Goal: Transaction & Acquisition: Purchase product/service

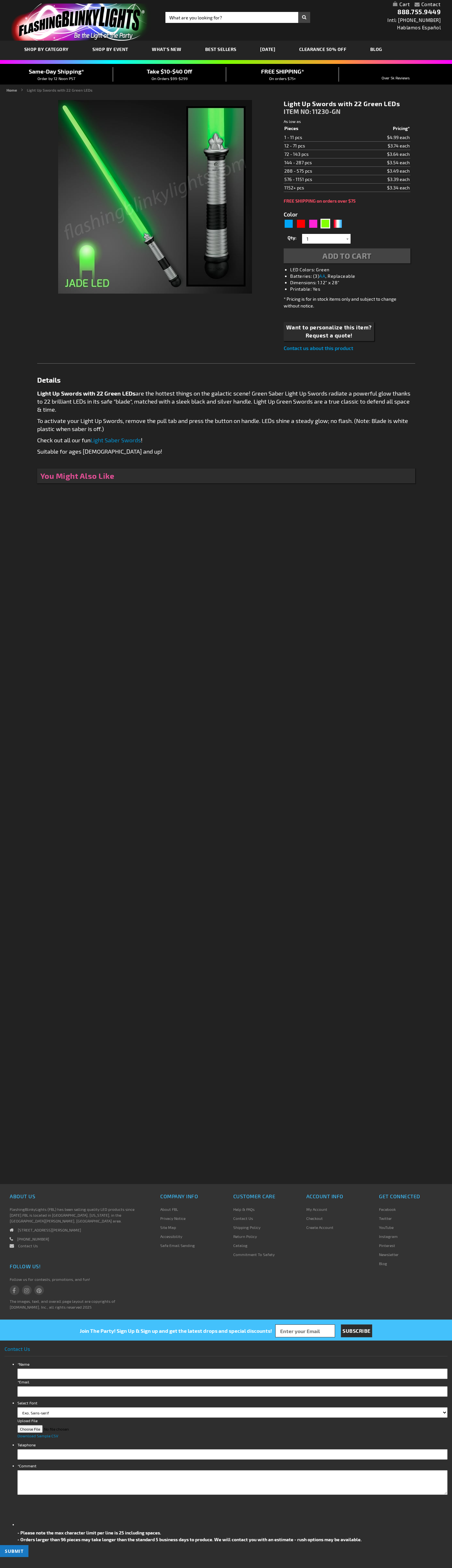
type input "5648"
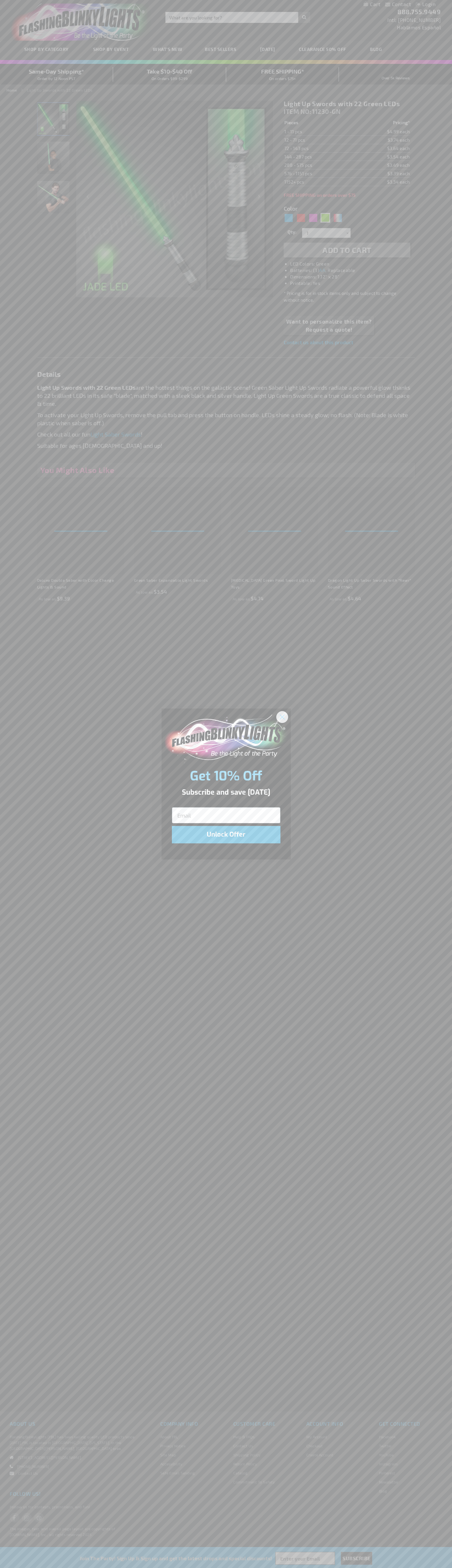
click at [282, 716] on icon "Close dialog" at bounding box center [281, 716] width 4 height 4
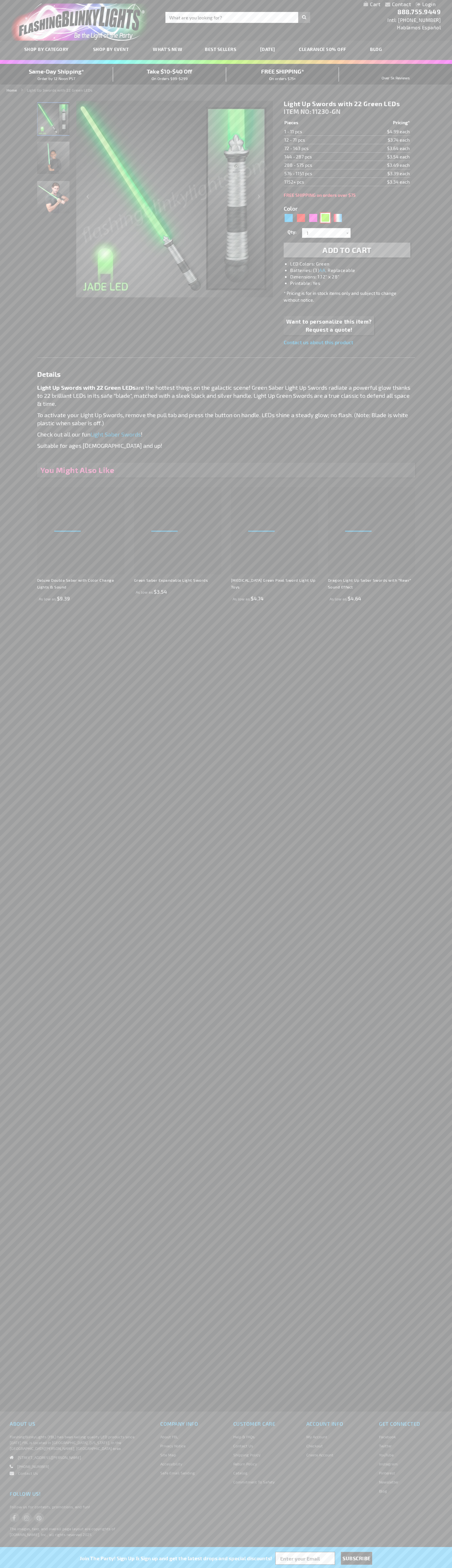
click at [325, 218] on div "Green" at bounding box center [325, 218] width 10 height 10
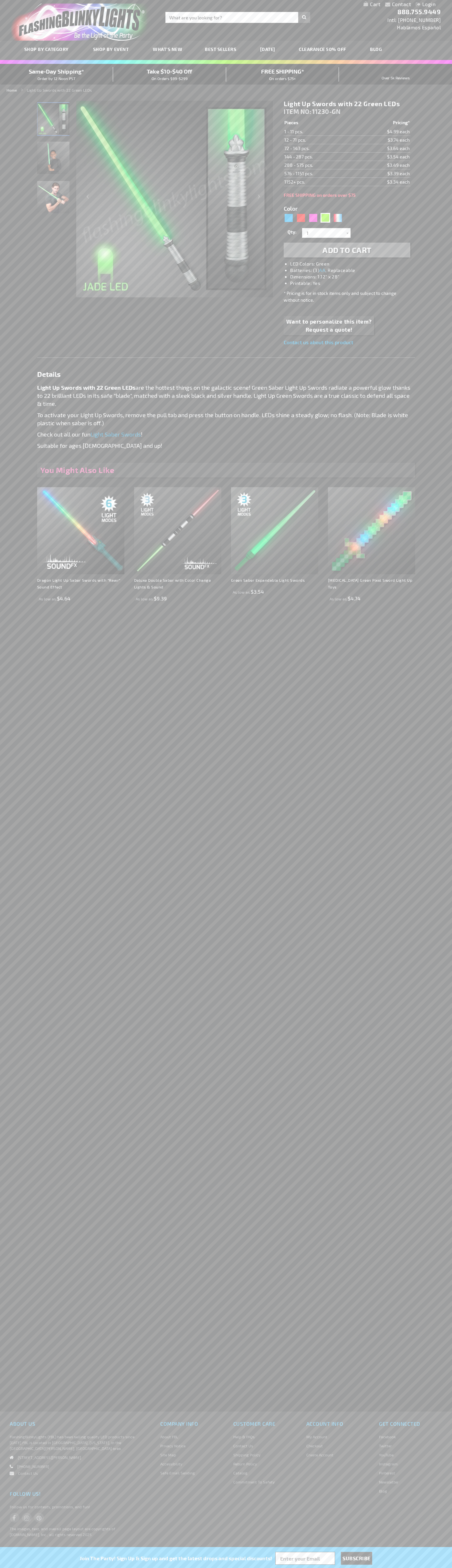
click at [347, 250] on span "Add to Cart" at bounding box center [347, 250] width 49 height 9
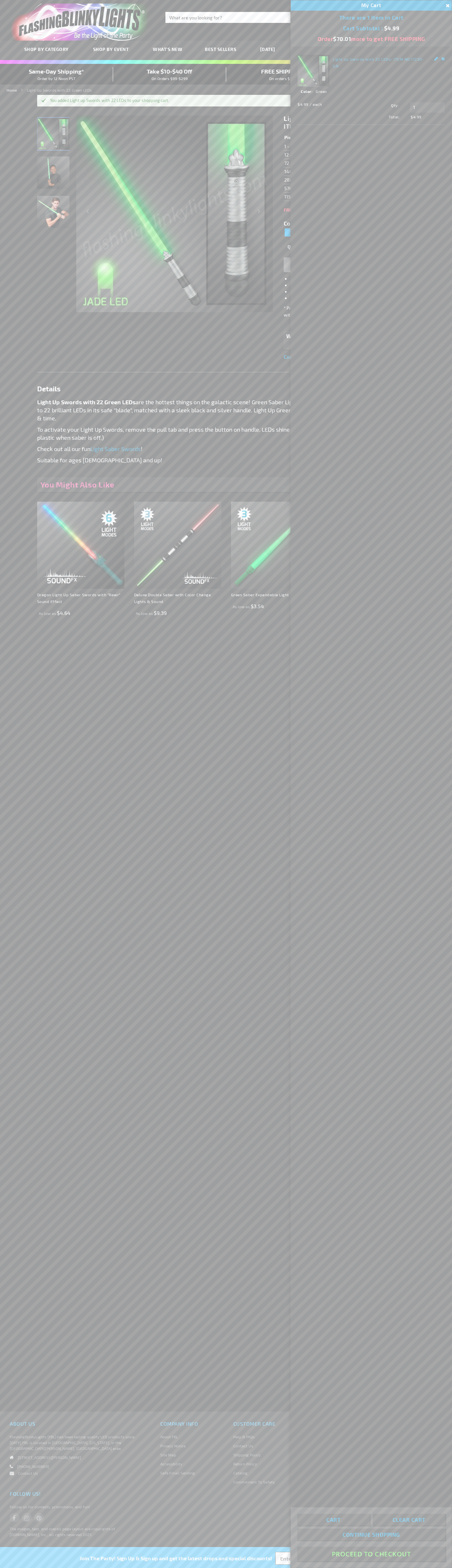
click at [371, 1554] on button "Proceed To Checkout" at bounding box center [371, 1554] width 148 height 15
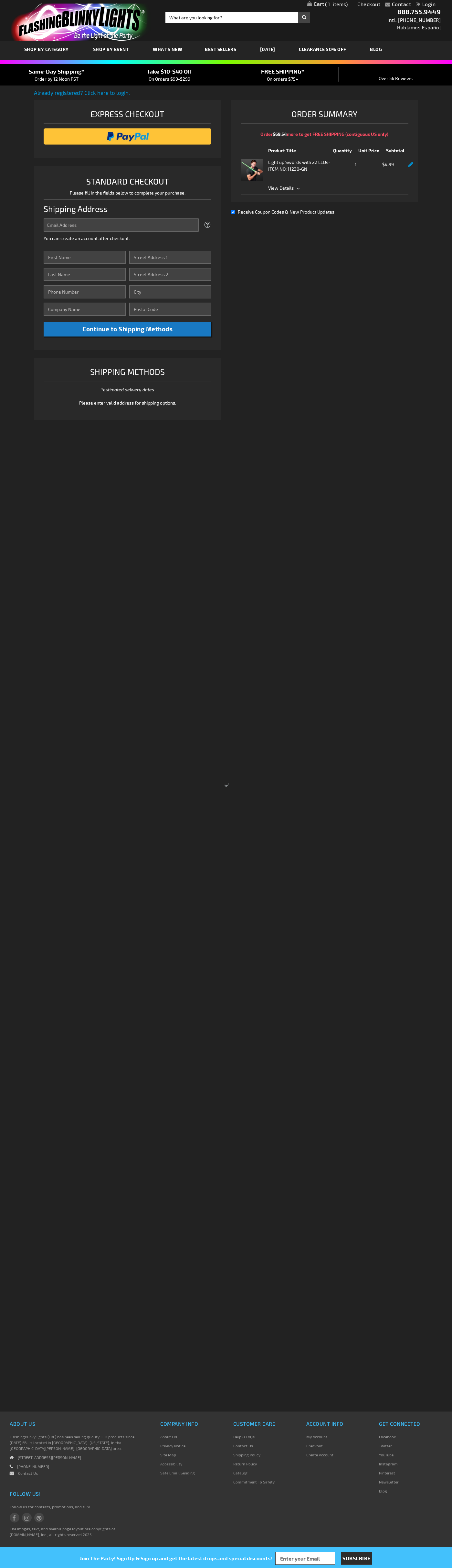
select select "US"
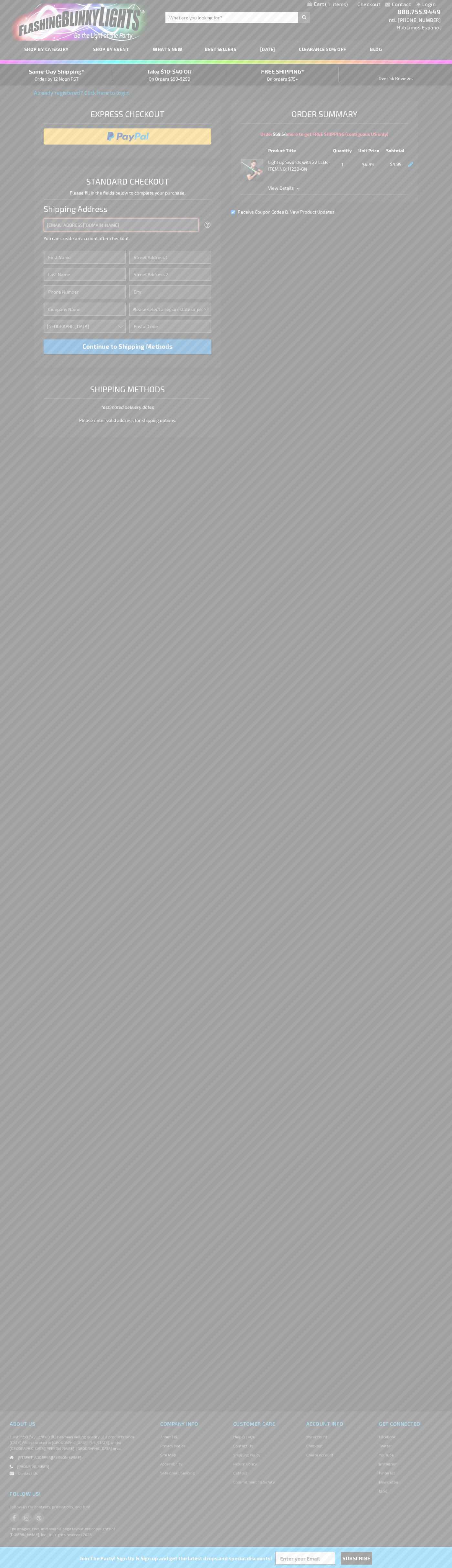
type input "johnsmith010@storebotmail.joonix.net"
type input "John"
type input "2332 Galiano Street"
type input "First floor"
type input "coral gables"
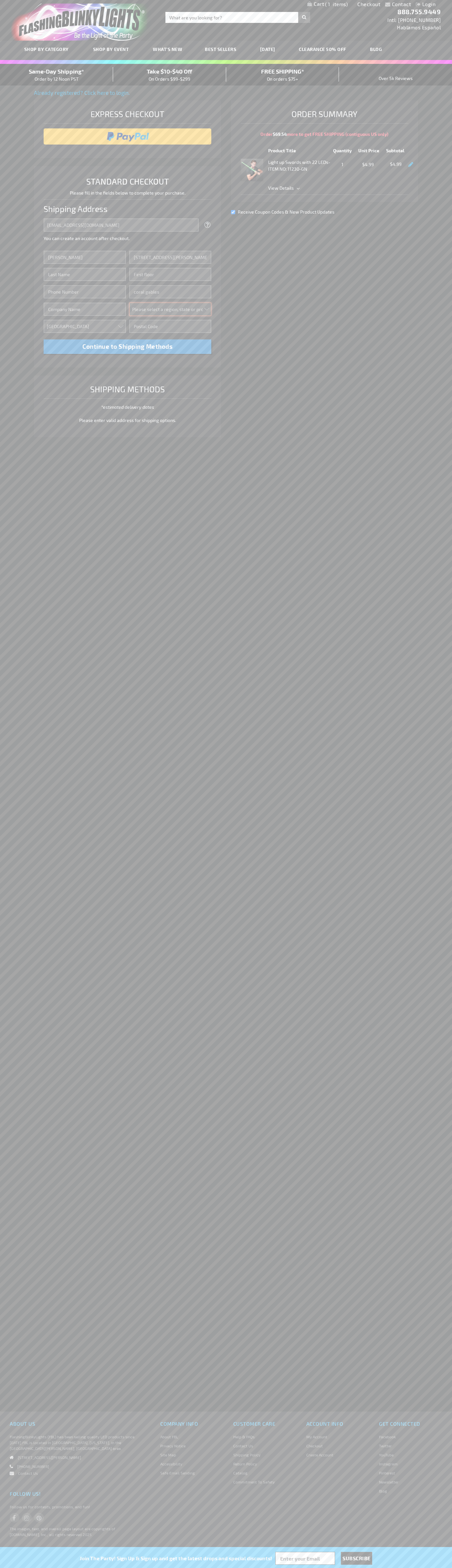
select select "18"
type input "33134"
type input "Smith"
type input "6502530000"
type input "John Smith"
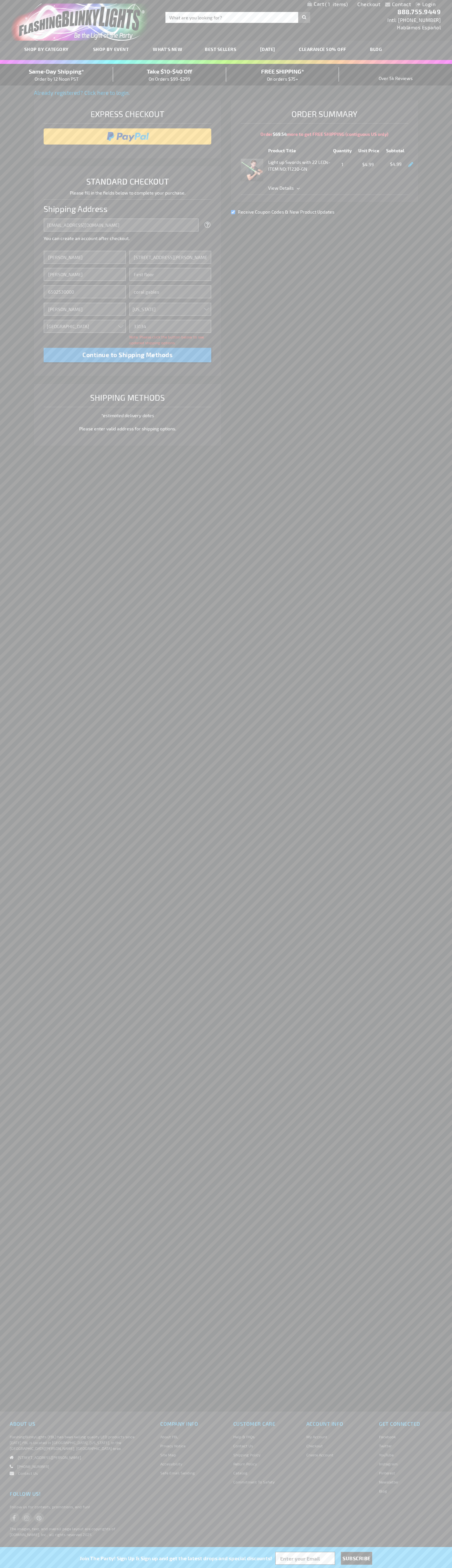
click at [57, 75] on div "Same-Day Shipping* Order by 12 Noon PST" at bounding box center [57, 74] width 113 height 15
click at [127, 136] on input "image" at bounding box center [127, 136] width 161 height 13
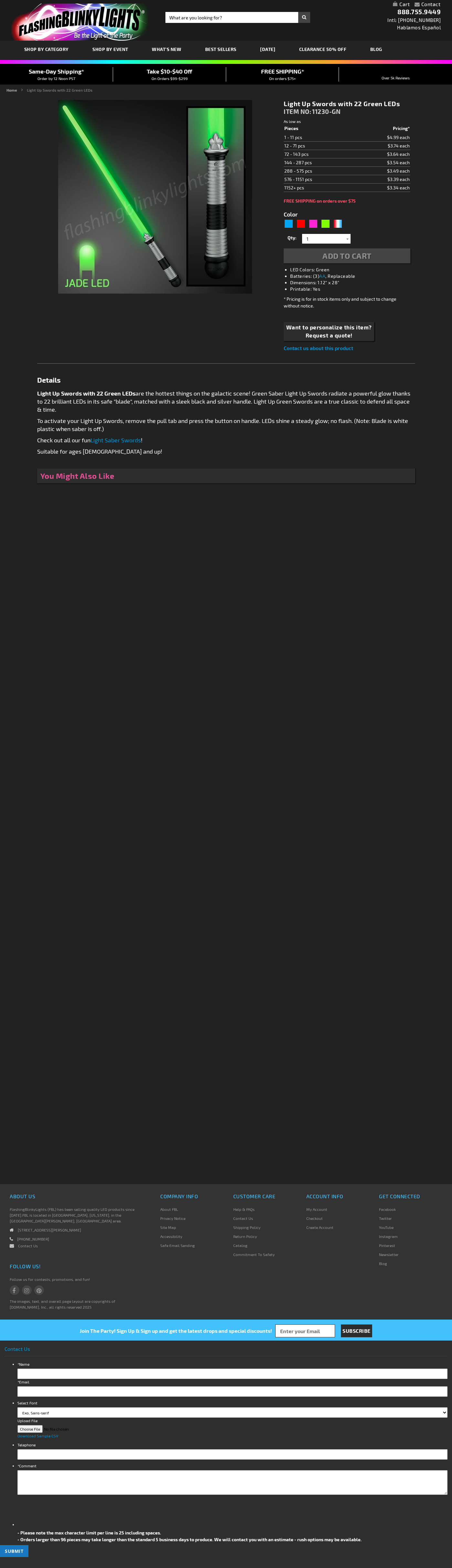
type input "5648"
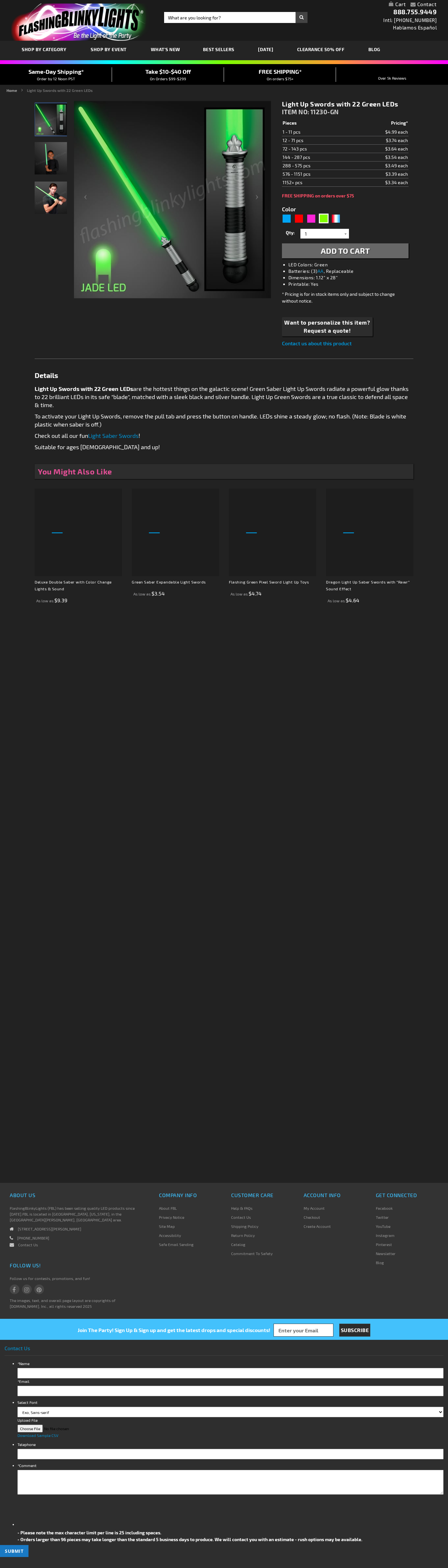
type input "5648"
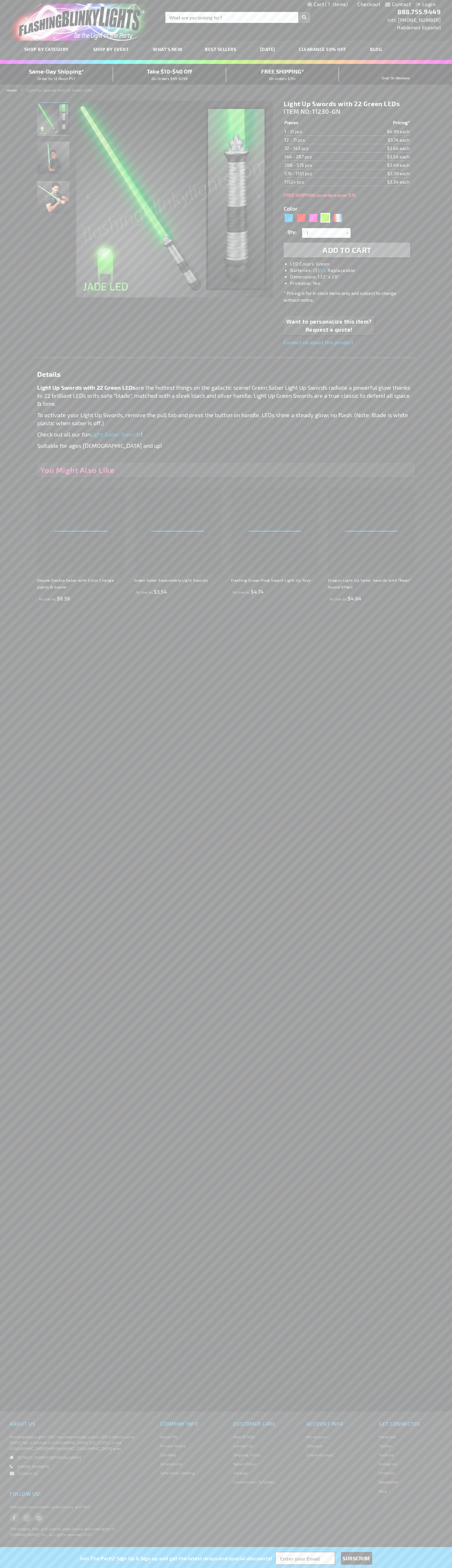
click at [327, 4] on span "1" at bounding box center [336, 4] width 23 height 6
